Goal: Transaction & Acquisition: Download file/media

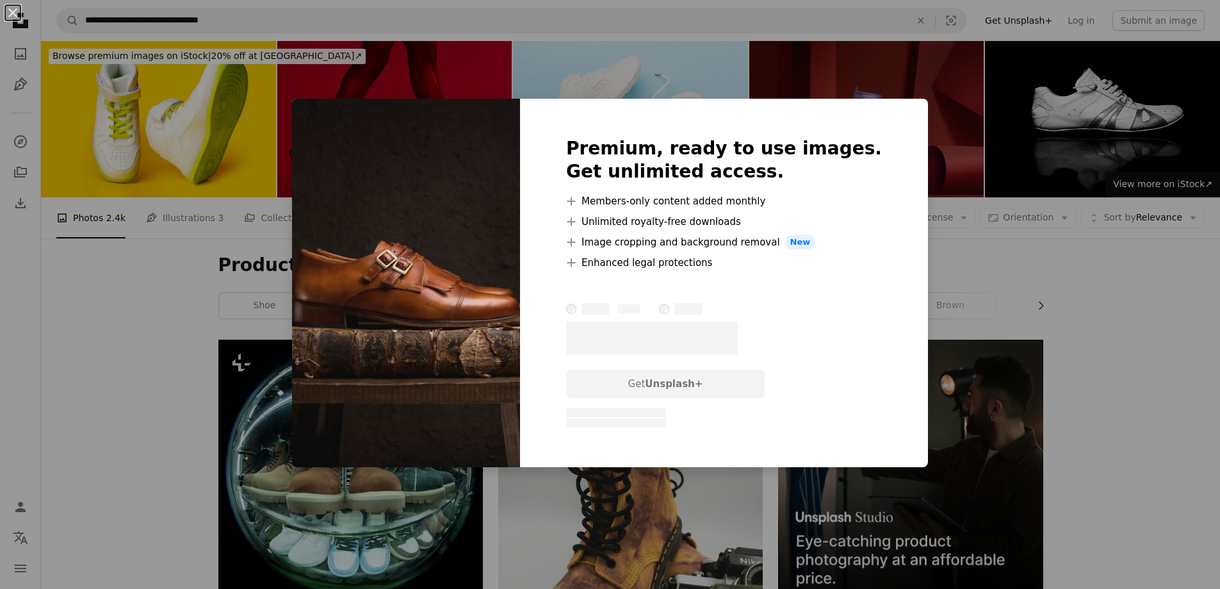
scroll to position [1025, 0]
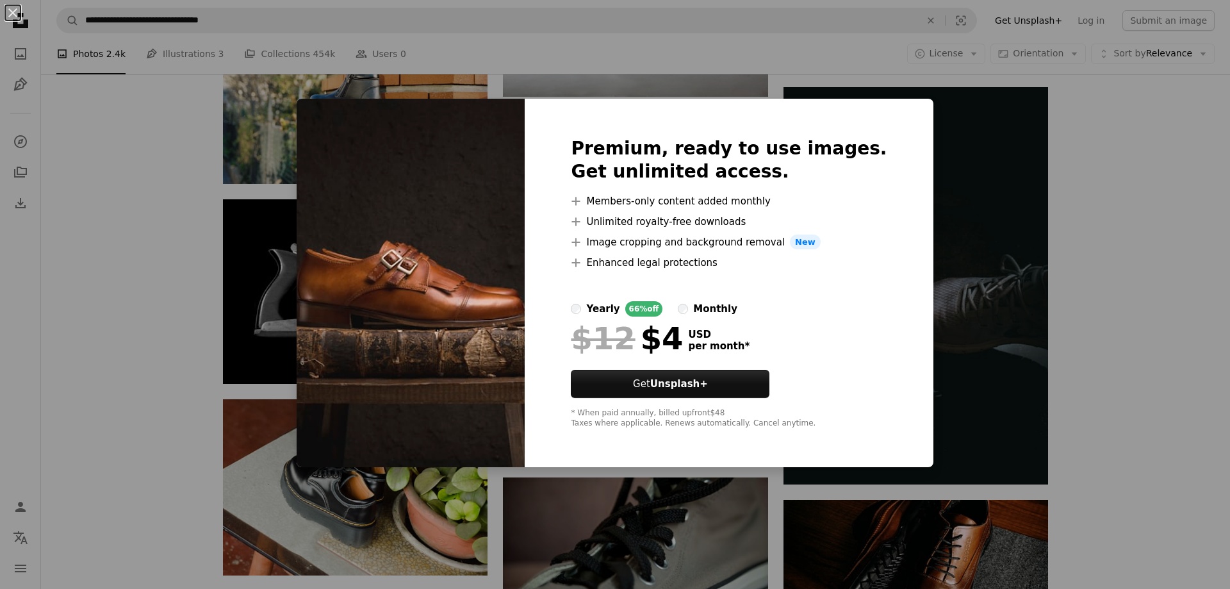
click at [167, 200] on div "An X shape Premium, ready to use images. Get unlimited access. A plus sign Memb…" at bounding box center [615, 294] width 1230 height 589
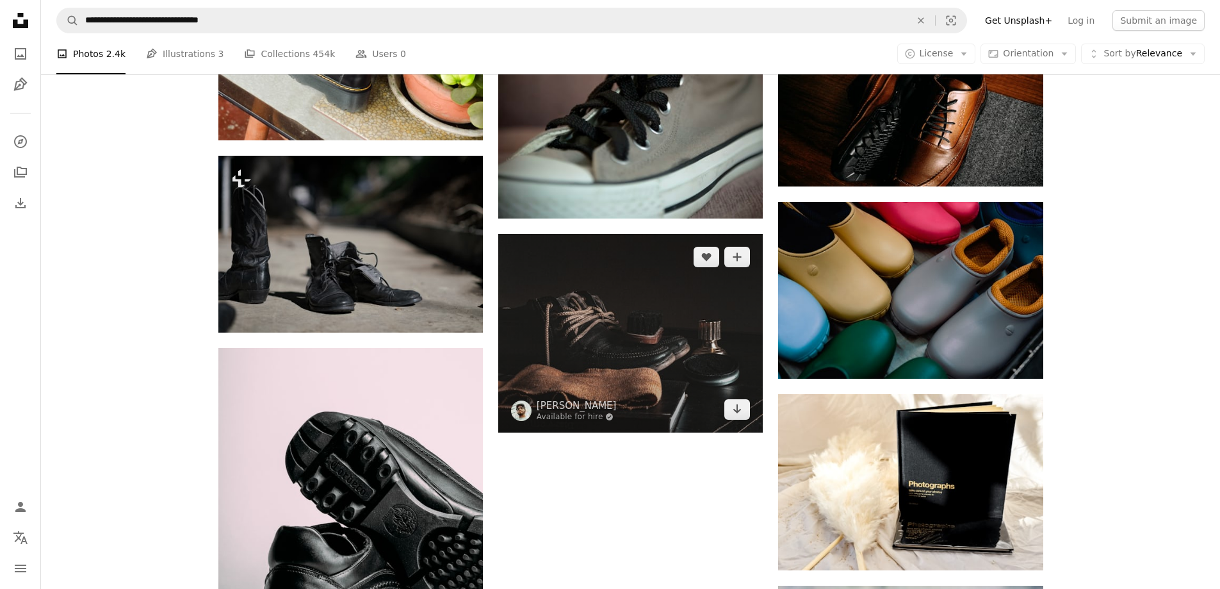
scroll to position [1473, 0]
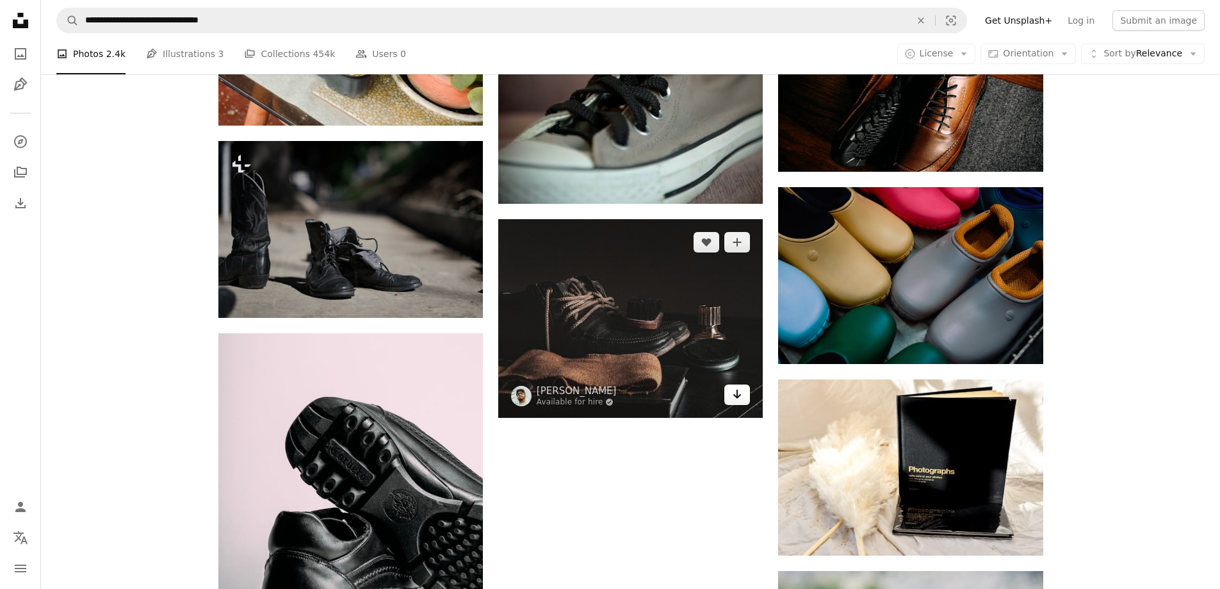
click at [741, 400] on icon "Arrow pointing down" at bounding box center [737, 393] width 10 height 15
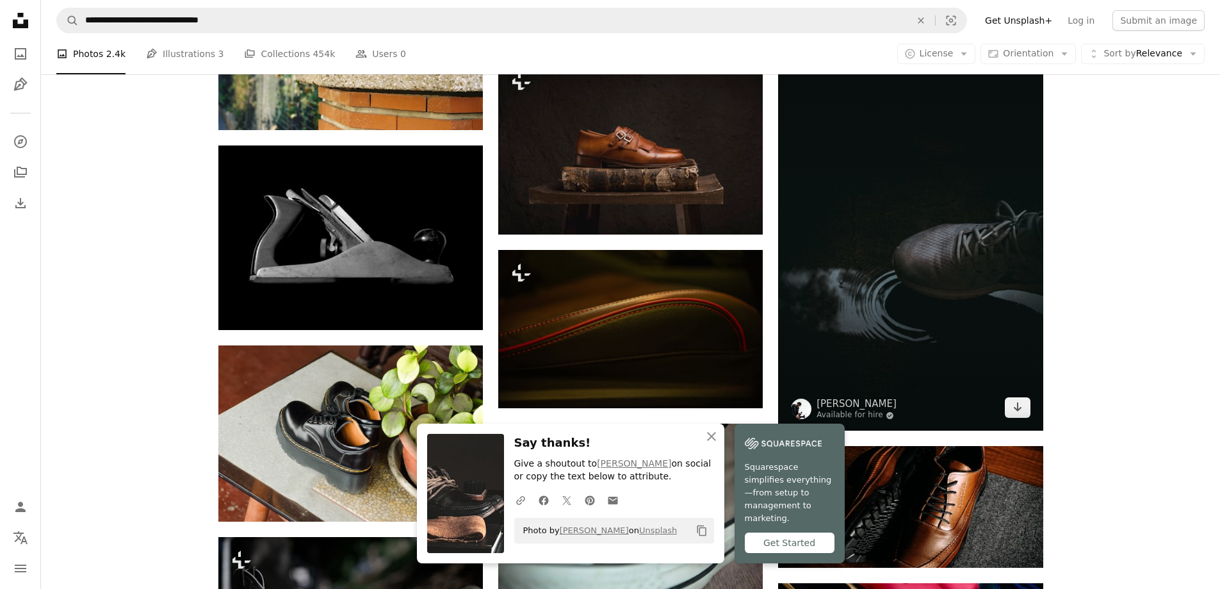
scroll to position [1089, 0]
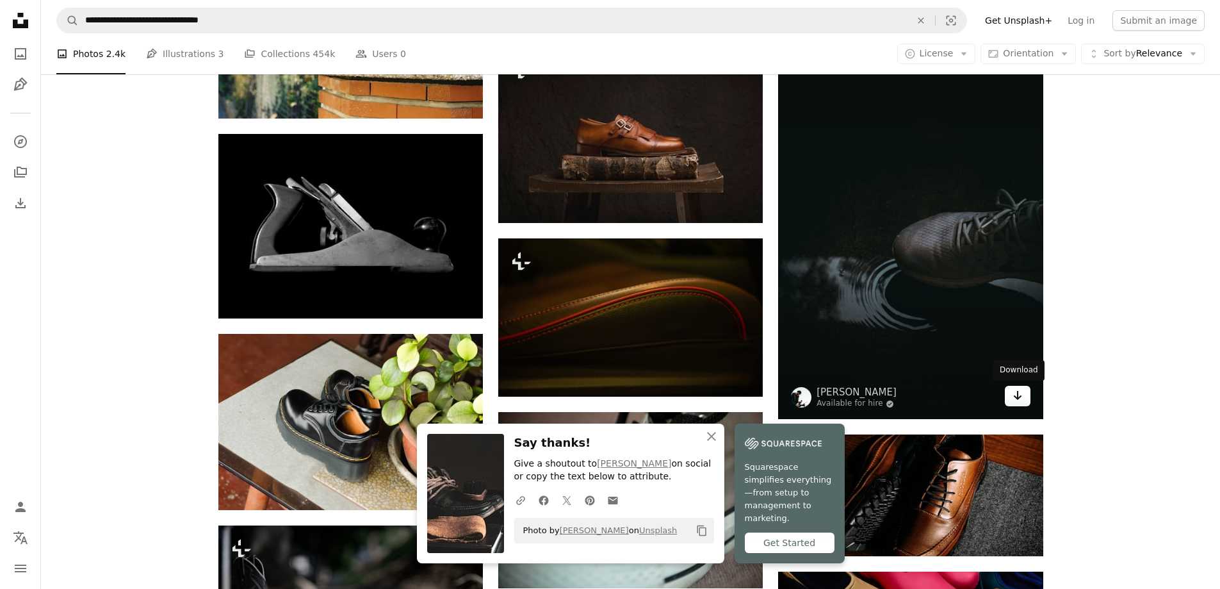
click at [1021, 394] on icon "Arrow pointing down" at bounding box center [1017, 394] width 10 height 15
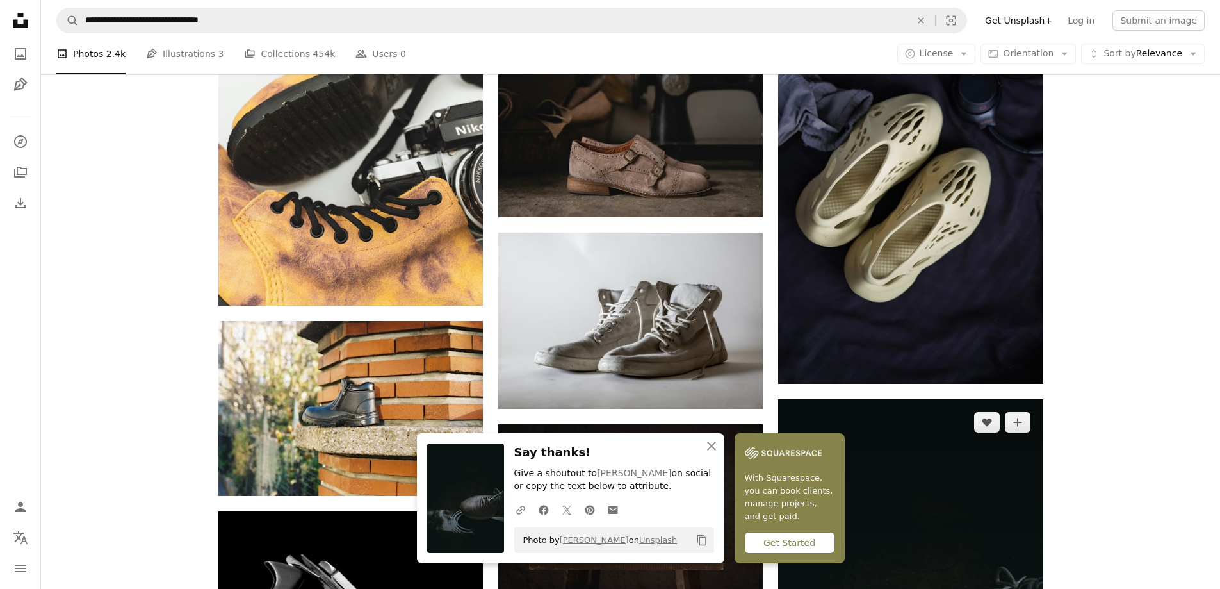
scroll to position [704, 0]
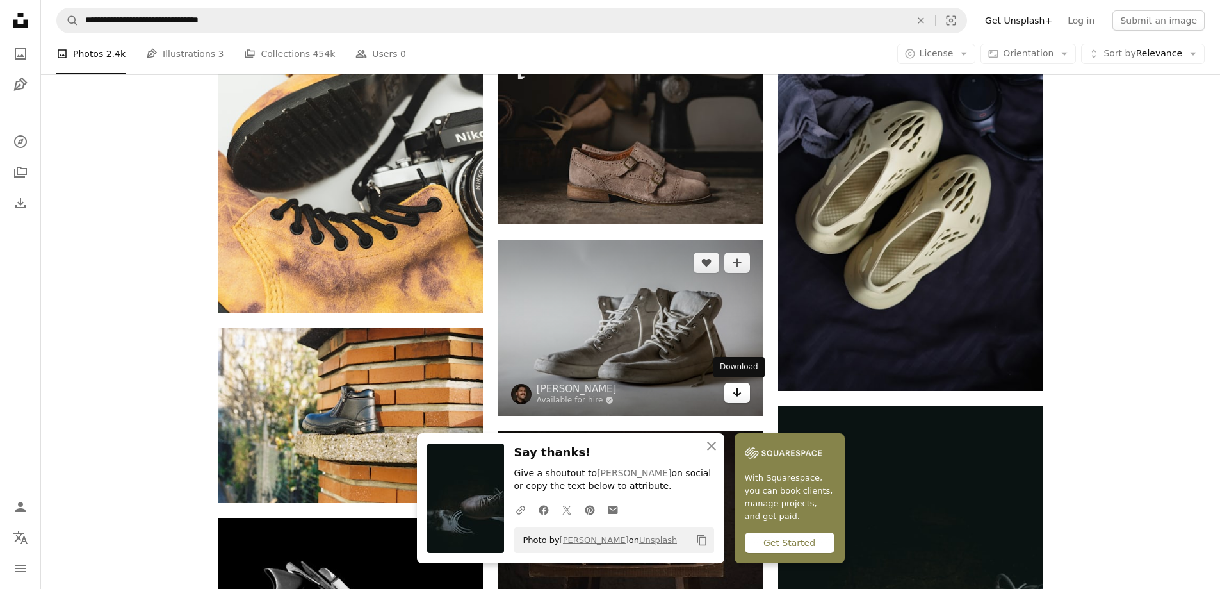
click at [738, 391] on icon "Download" at bounding box center [737, 391] width 8 height 9
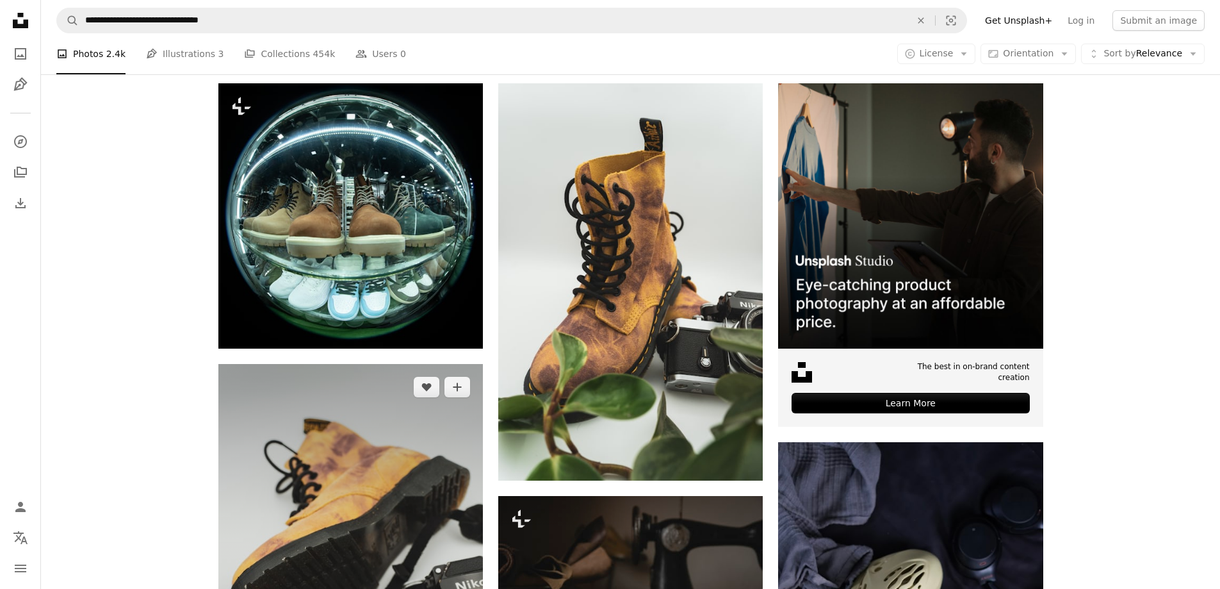
scroll to position [0, 0]
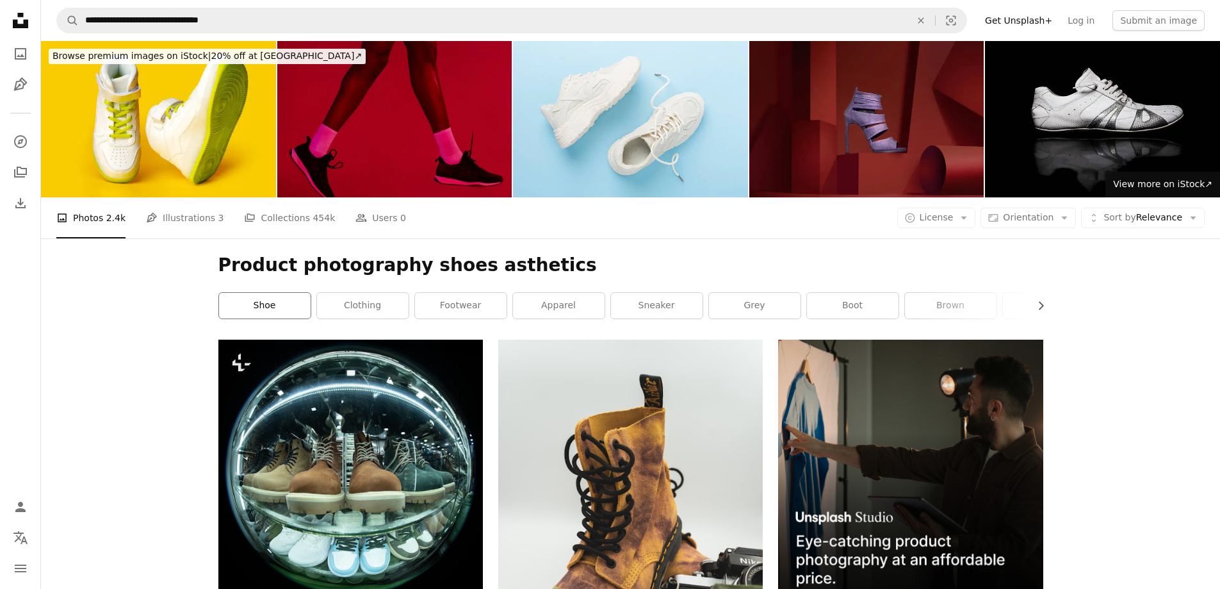
click at [243, 302] on link "shoe" at bounding box center [265, 306] width 92 height 26
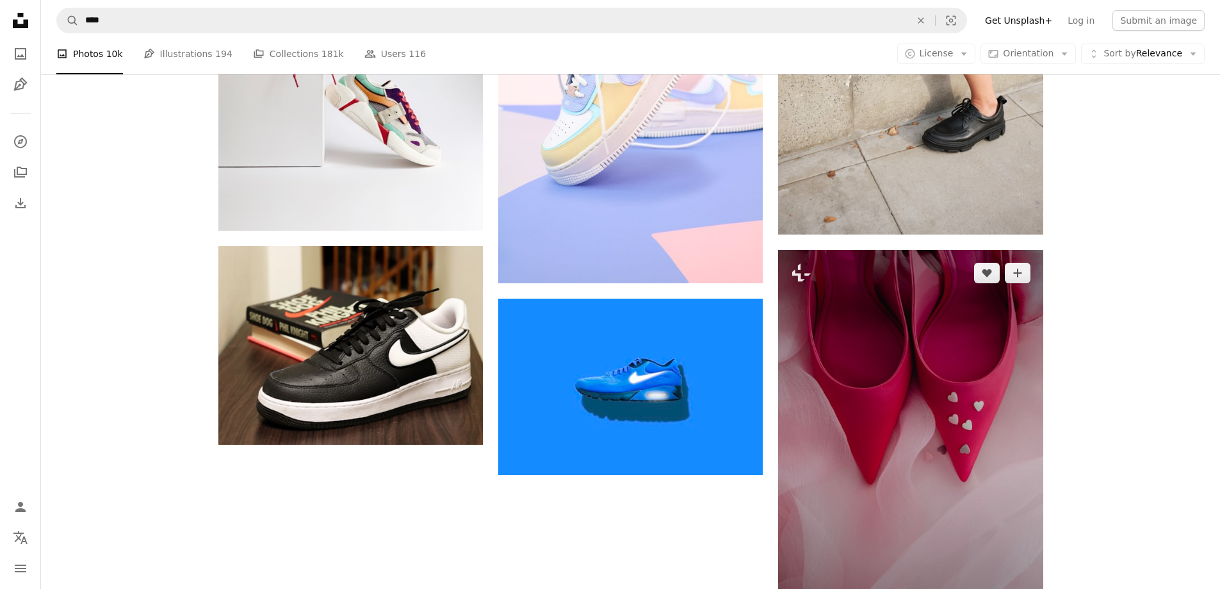
scroll to position [1985, 0]
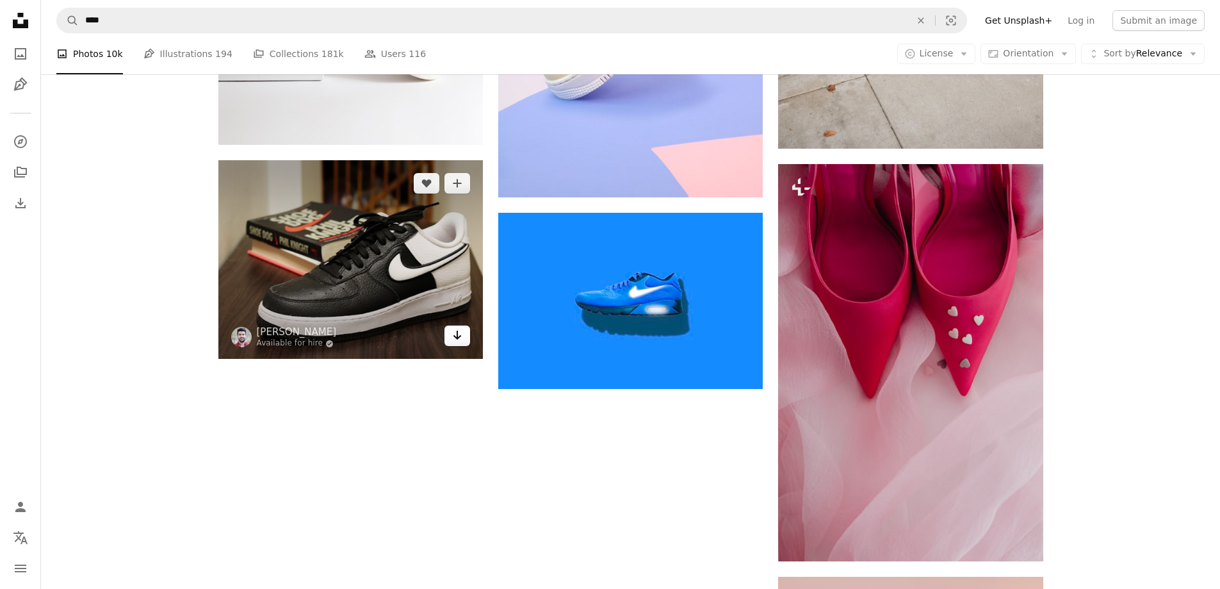
click at [465, 337] on link "Arrow pointing down" at bounding box center [457, 335] width 26 height 20
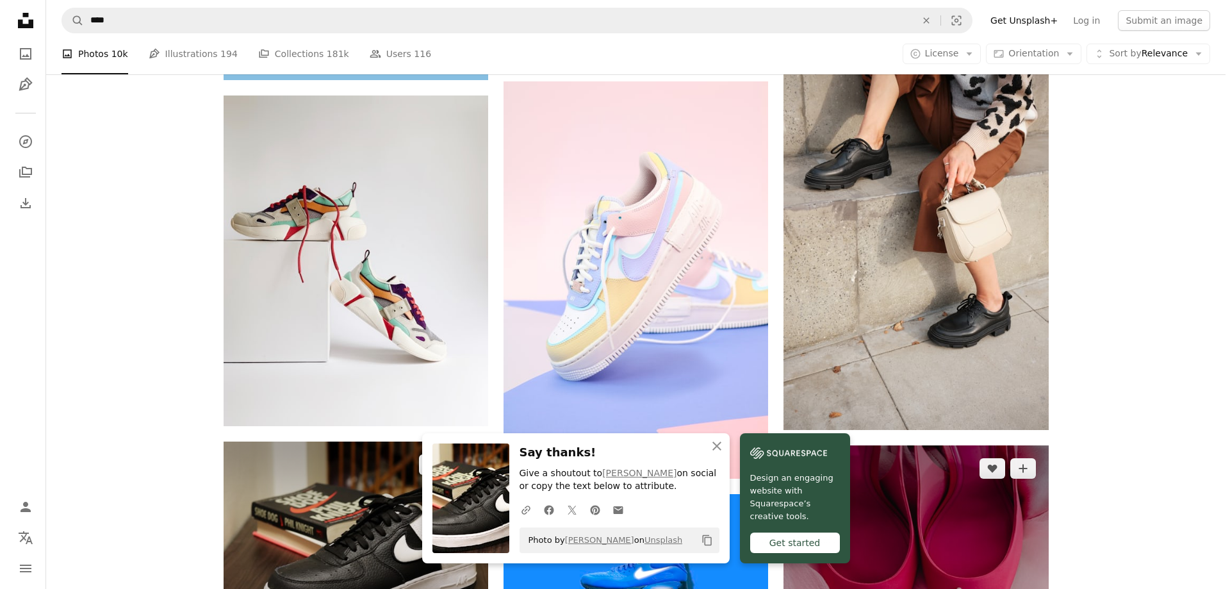
scroll to position [1665, 0]
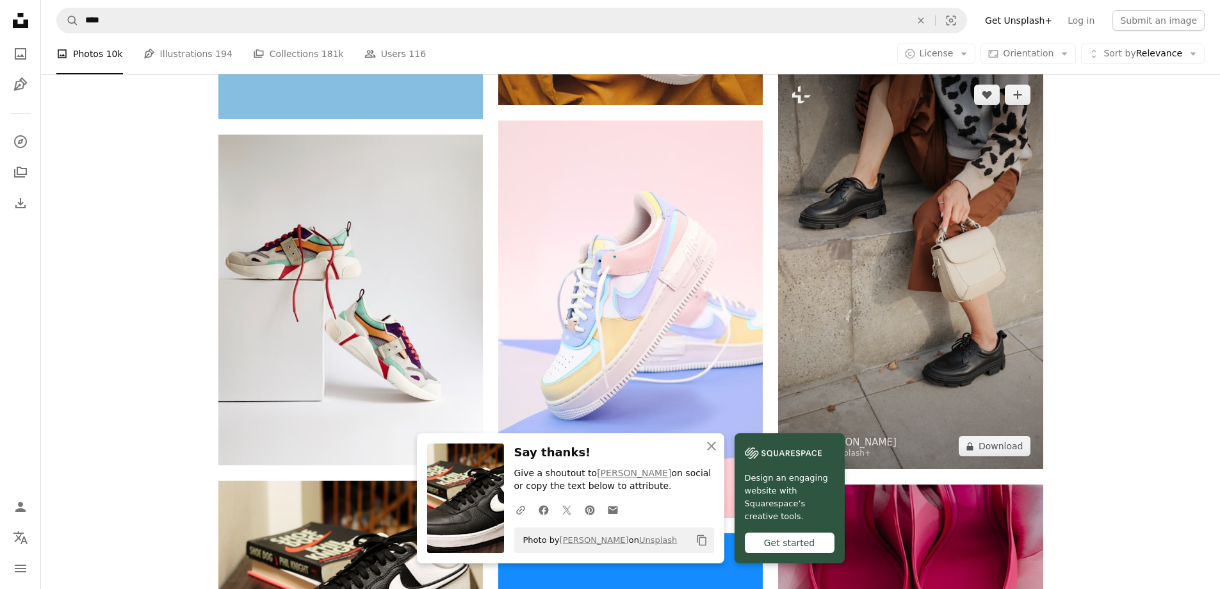
click at [948, 284] on img at bounding box center [910, 270] width 264 height 397
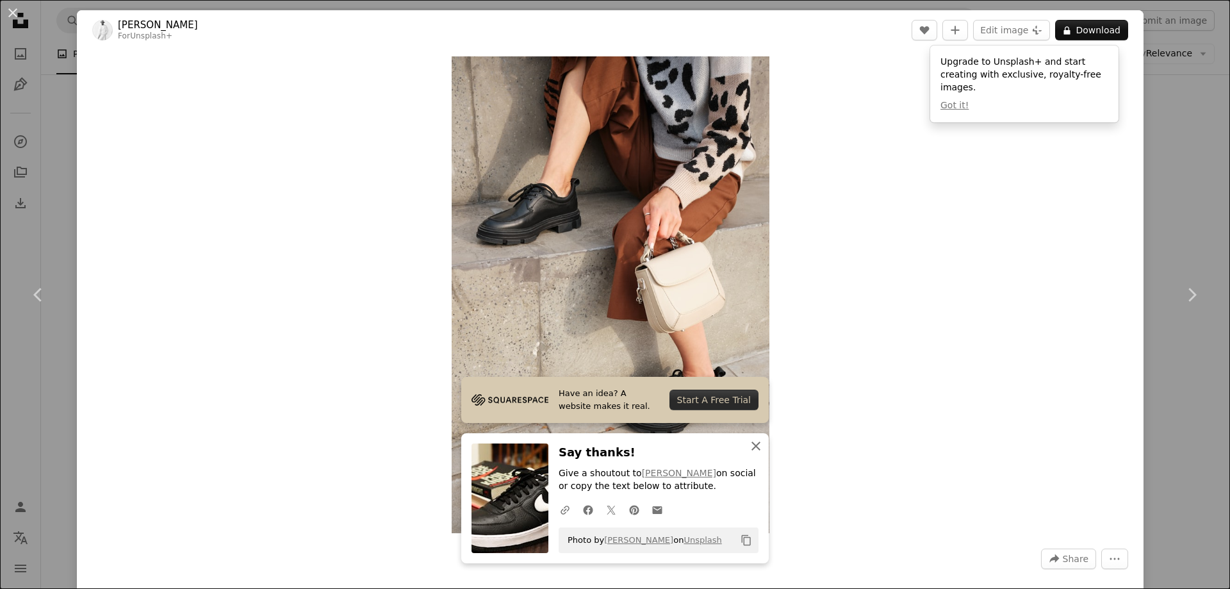
click at [748, 444] on icon "An X shape" at bounding box center [755, 445] width 15 height 15
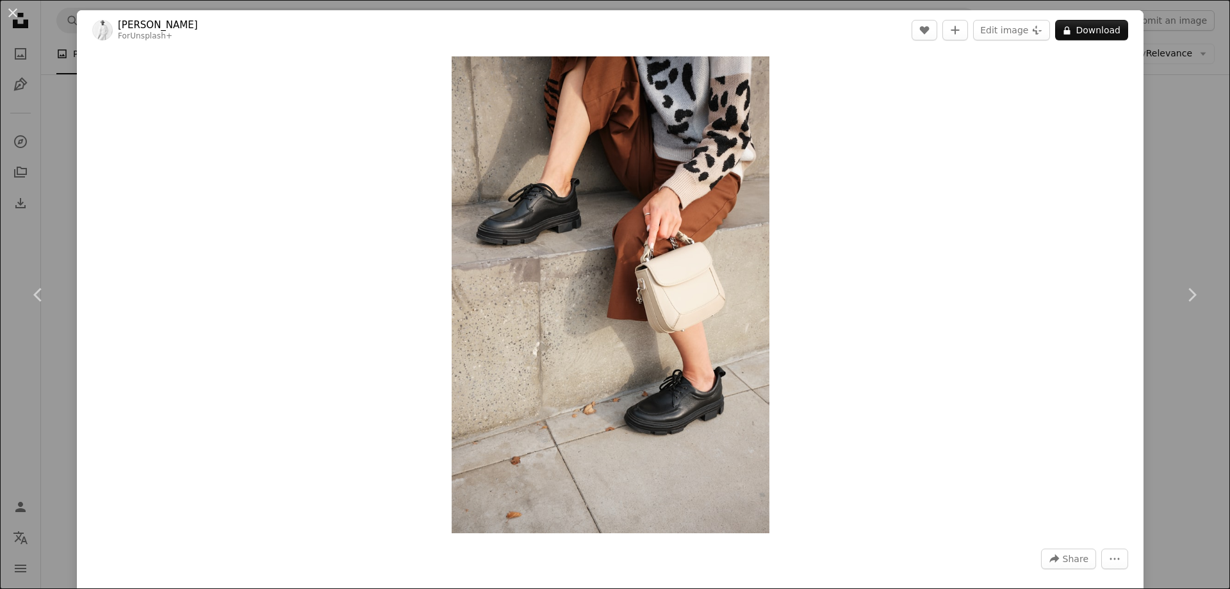
click at [1163, 173] on div "An X shape Chevron left Chevron right [PERSON_NAME] For Unsplash+ A heart A plu…" at bounding box center [615, 294] width 1230 height 589
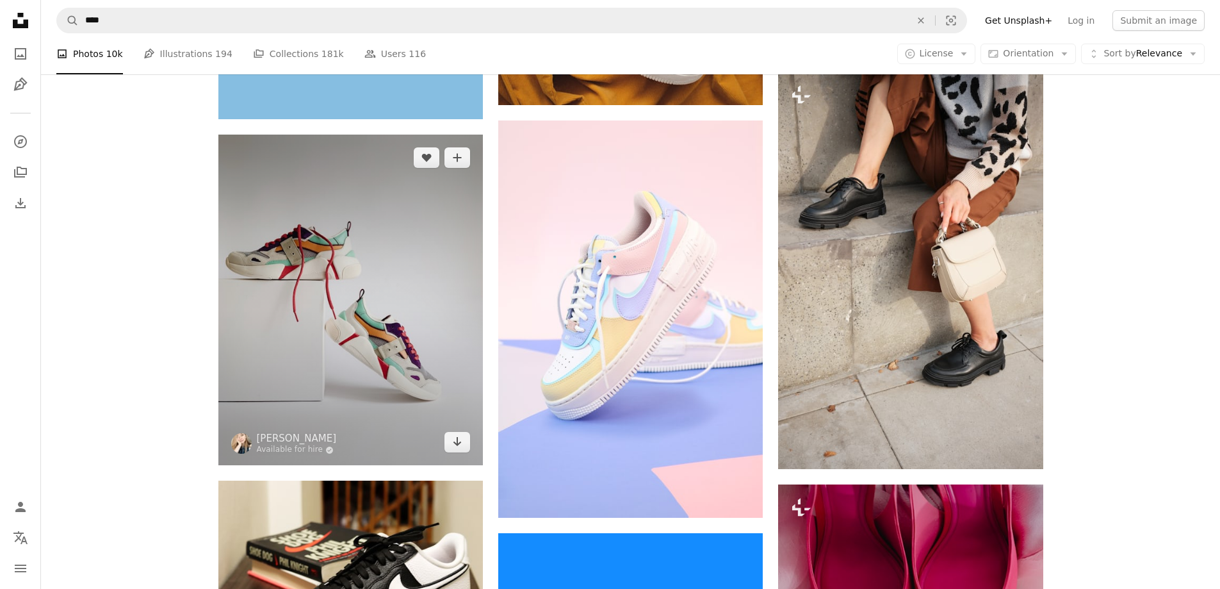
click at [398, 288] on img at bounding box center [350, 299] width 264 height 331
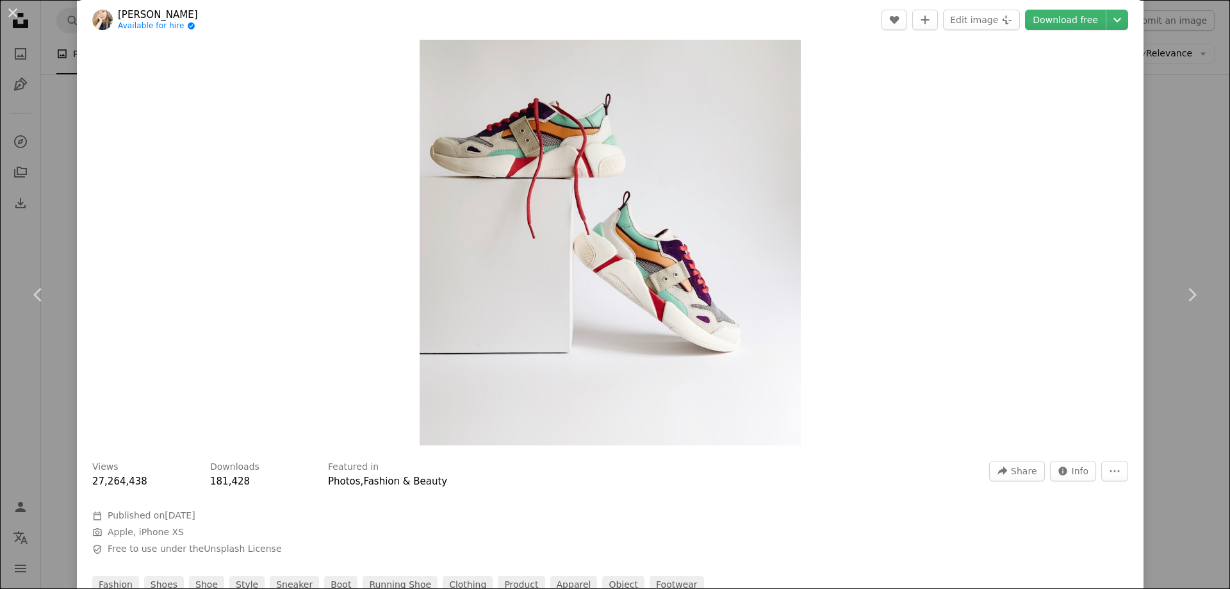
scroll to position [64, 0]
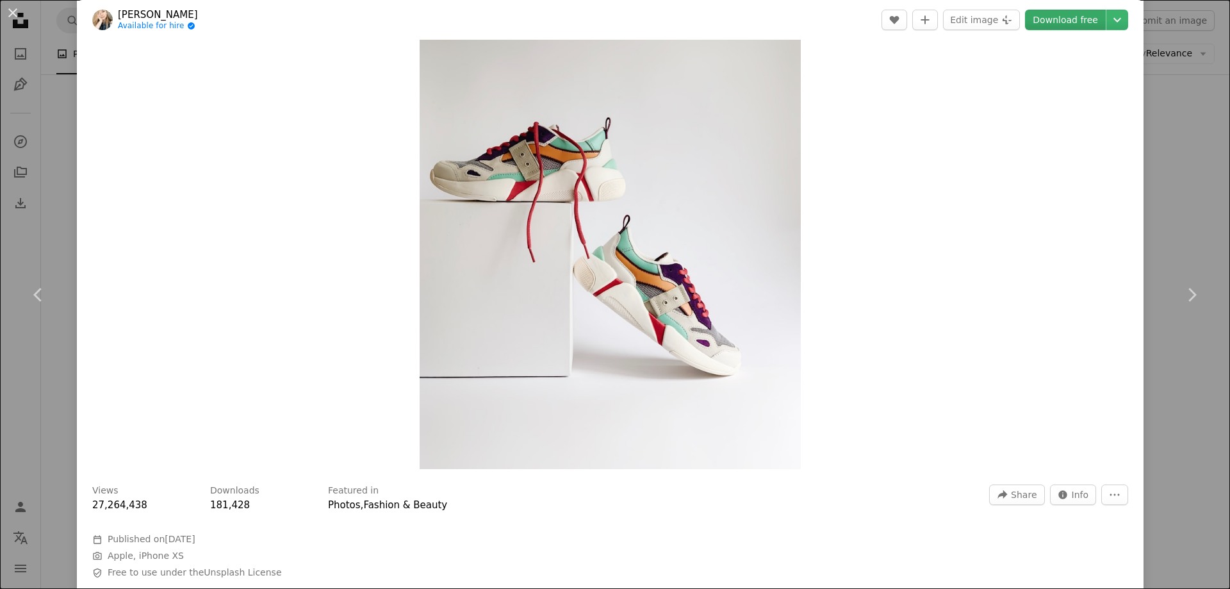
click at [1069, 23] on link "Download free" at bounding box center [1065, 20] width 81 height 20
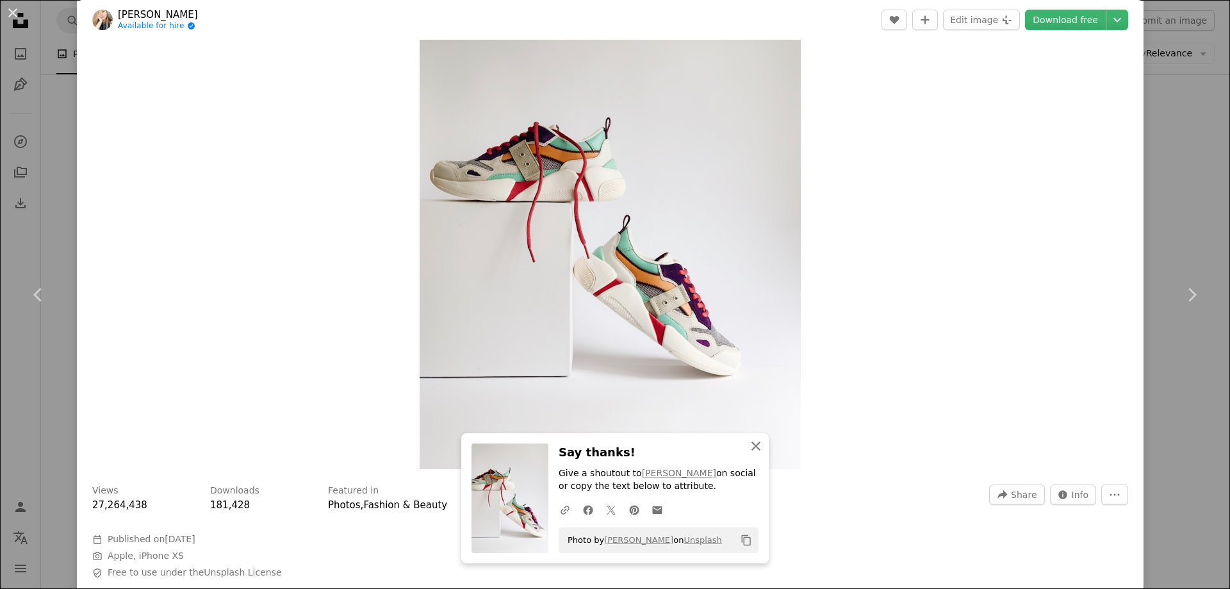
click at [751, 449] on icon "An X shape" at bounding box center [755, 445] width 15 height 15
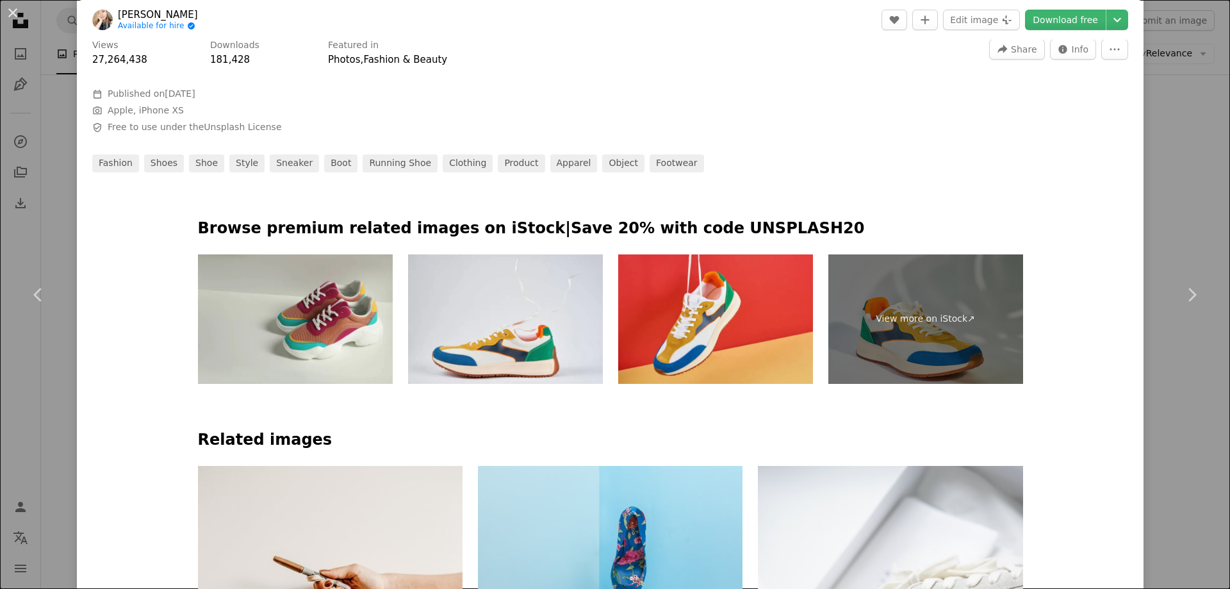
scroll to position [512, 0]
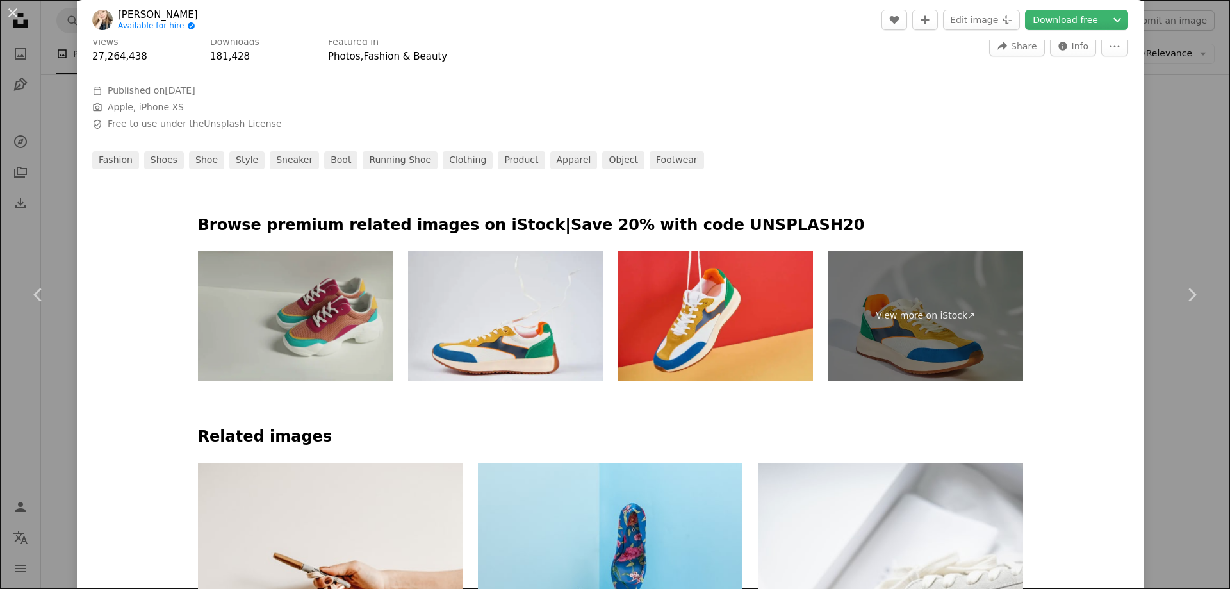
click at [344, 301] on img at bounding box center [295, 316] width 195 height 130
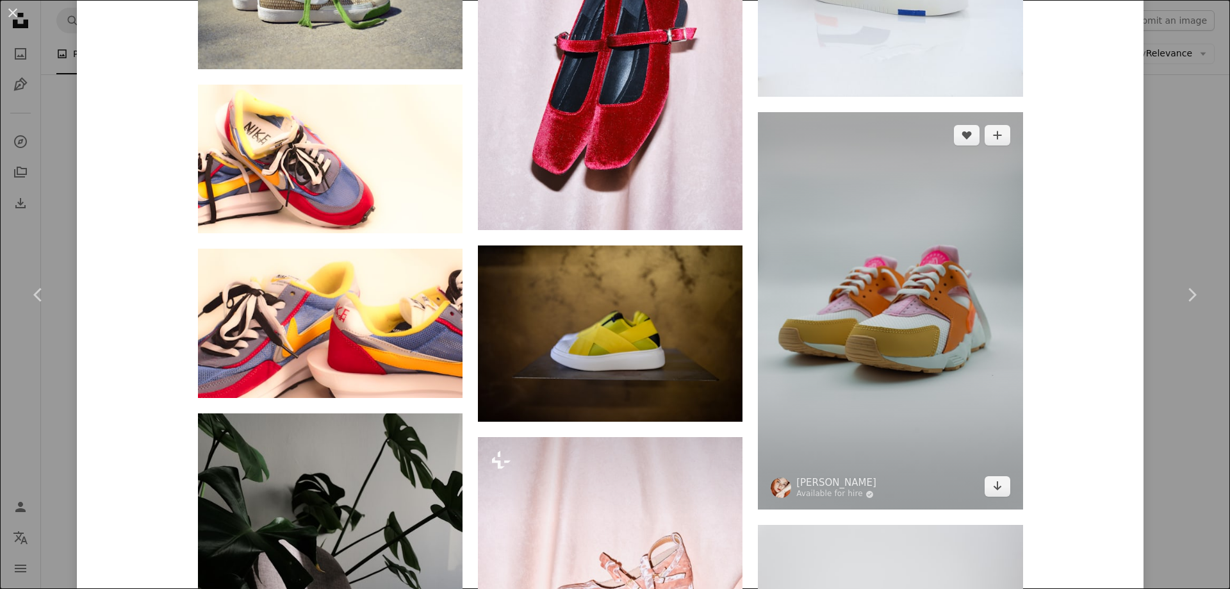
scroll to position [3394, 0]
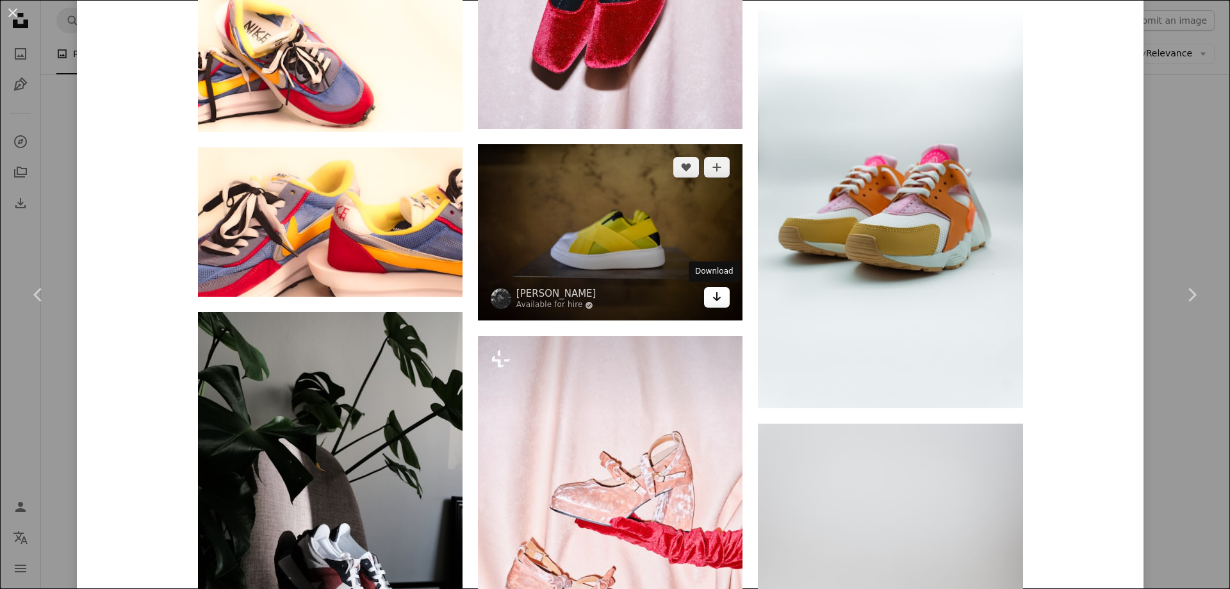
click at [714, 291] on icon "Arrow pointing down" at bounding box center [716, 296] width 10 height 15
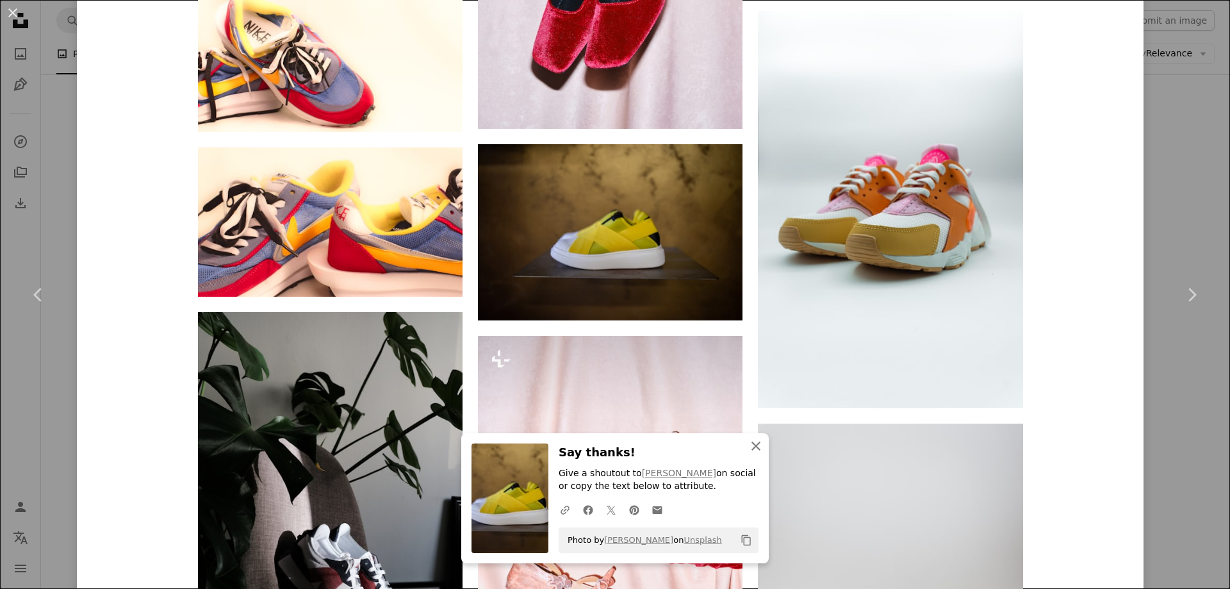
click at [748, 444] on icon "An X shape" at bounding box center [755, 445] width 15 height 15
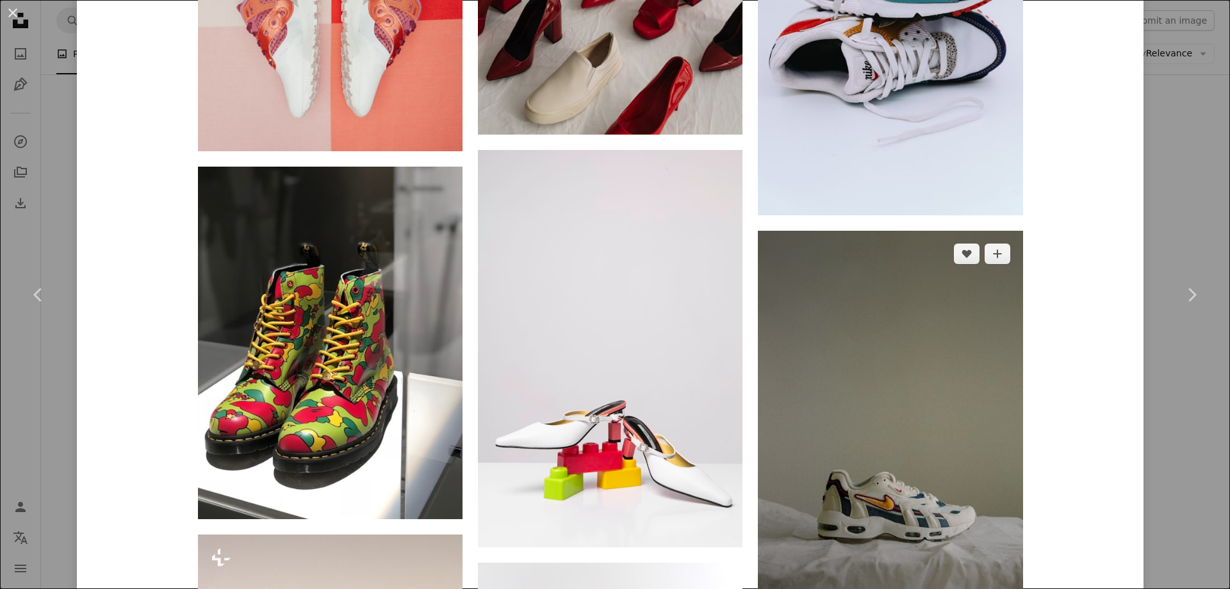
scroll to position [6596, 0]
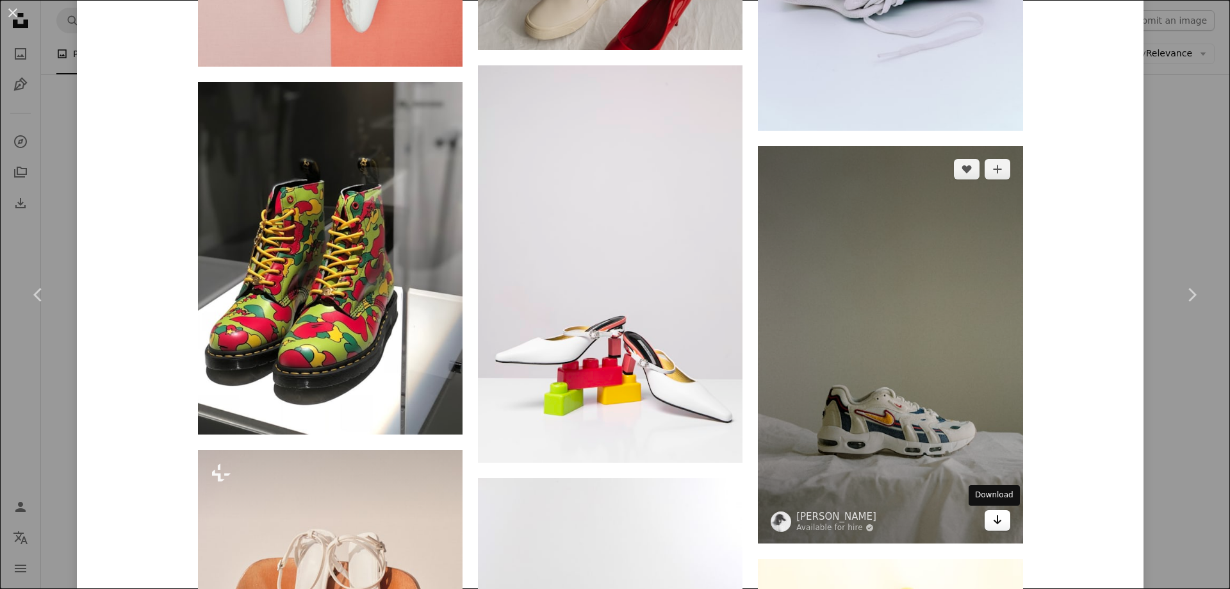
click at [993, 526] on icon "Arrow pointing down" at bounding box center [997, 519] width 10 height 15
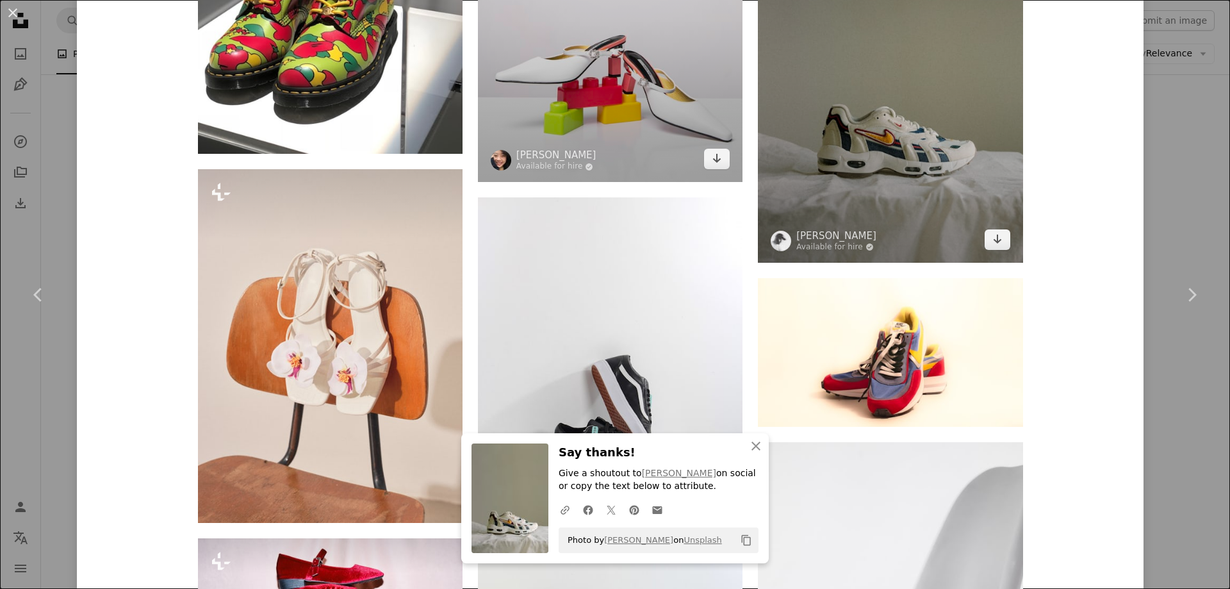
scroll to position [6980, 0]
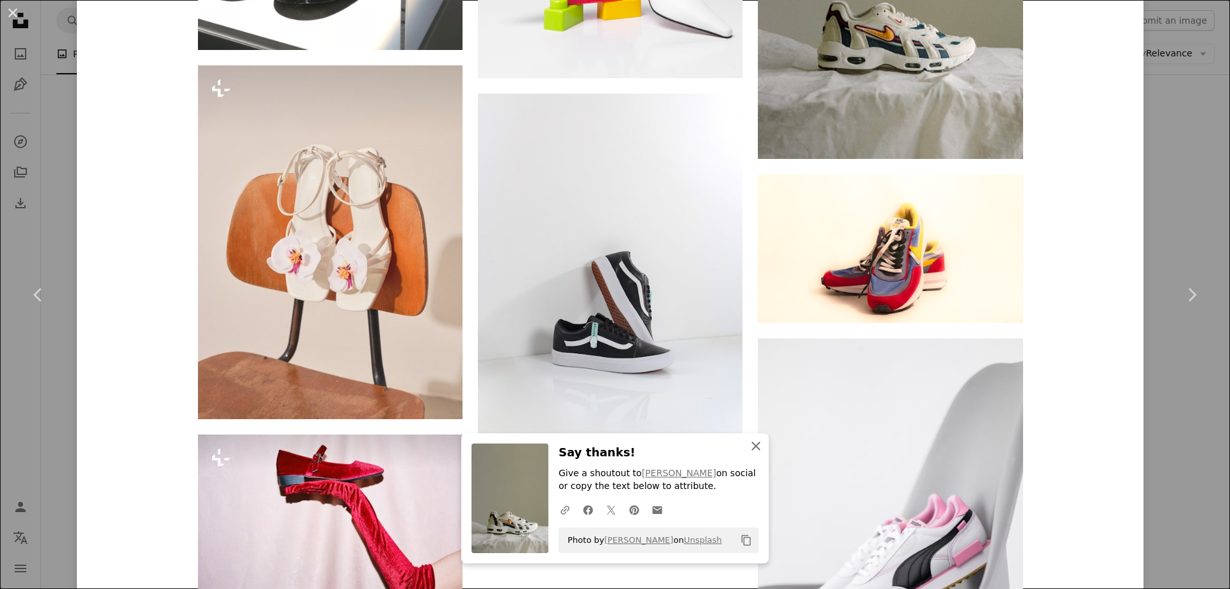
click at [751, 447] on icon "button" at bounding box center [755, 445] width 9 height 9
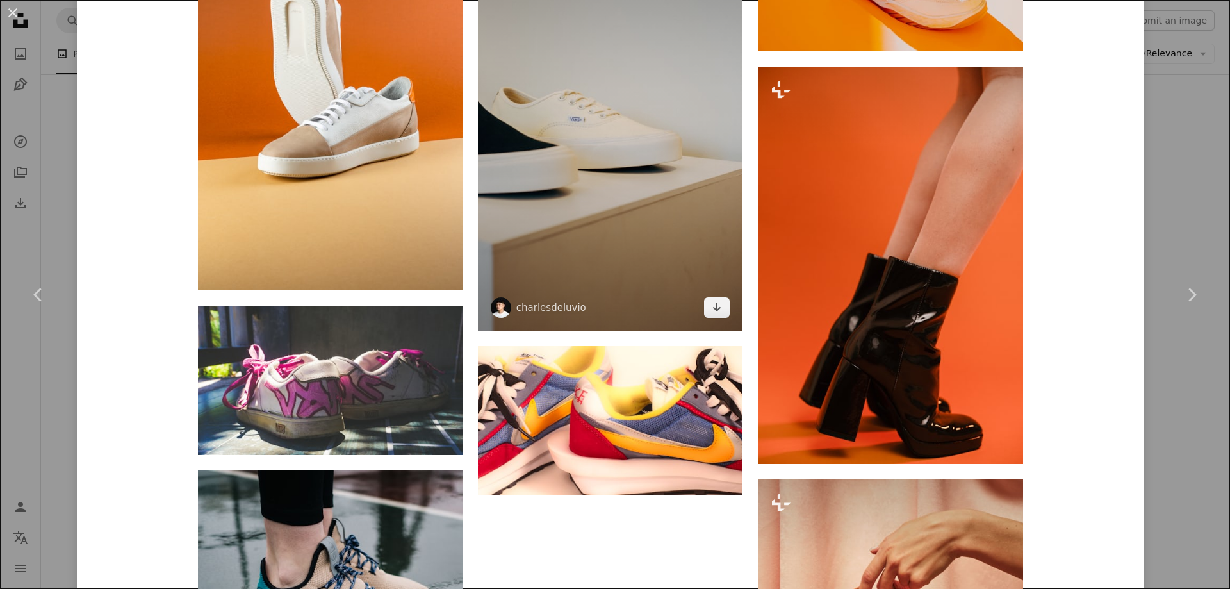
scroll to position [9030, 0]
